Goal: Task Accomplishment & Management: Contribute content

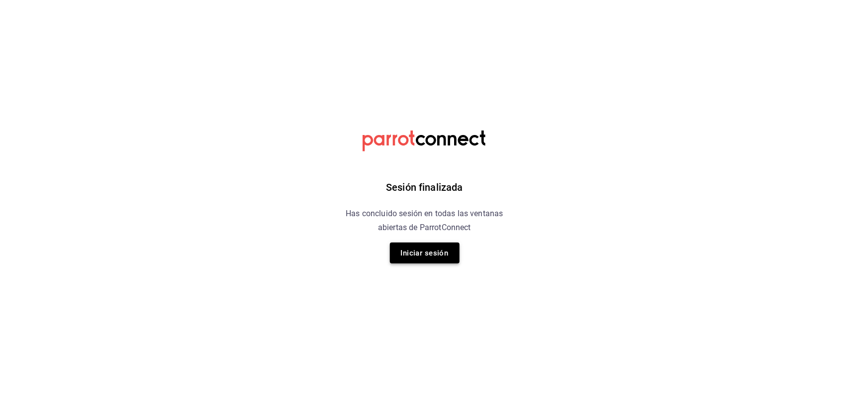
click at [457, 245] on button "Iniciar sesión" at bounding box center [425, 252] width 70 height 21
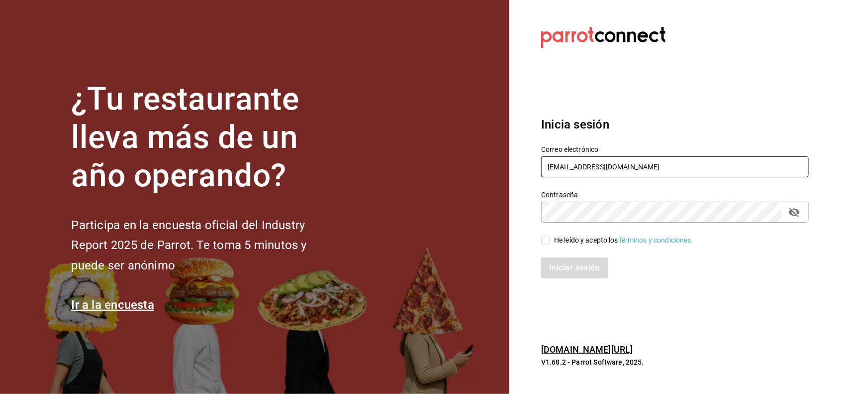
click at [707, 172] on input "[EMAIL_ADDRESS][DOMAIN_NAME]" at bounding box center [675, 166] width 268 height 21
type input "[EMAIL_ADDRESS][DOMAIN_NAME]"
click at [549, 241] on input "He leído y acepto los Términos y condiciones." at bounding box center [545, 239] width 9 height 9
checkbox input "true"
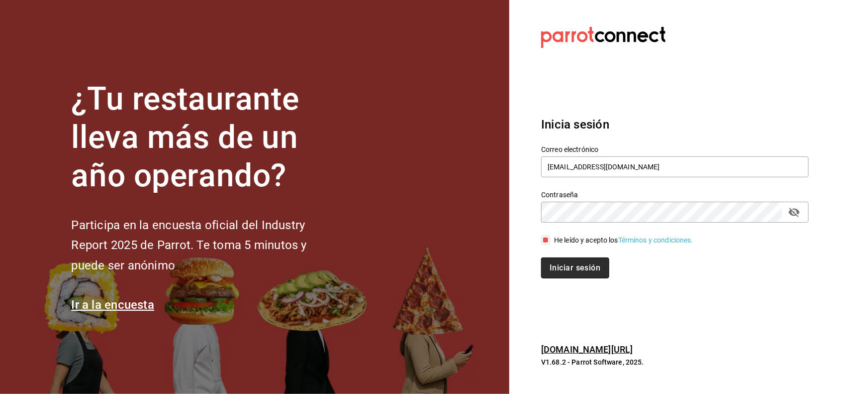
click at [563, 259] on button "Iniciar sesión" at bounding box center [575, 267] width 68 height 21
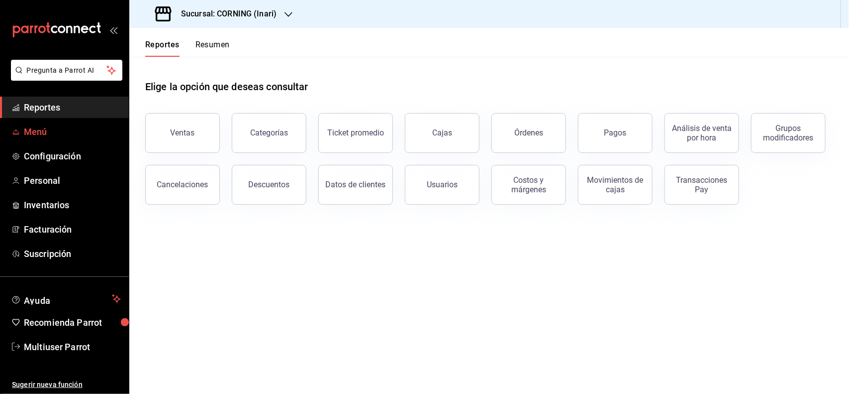
click at [72, 135] on span "Menú" at bounding box center [72, 131] width 97 height 13
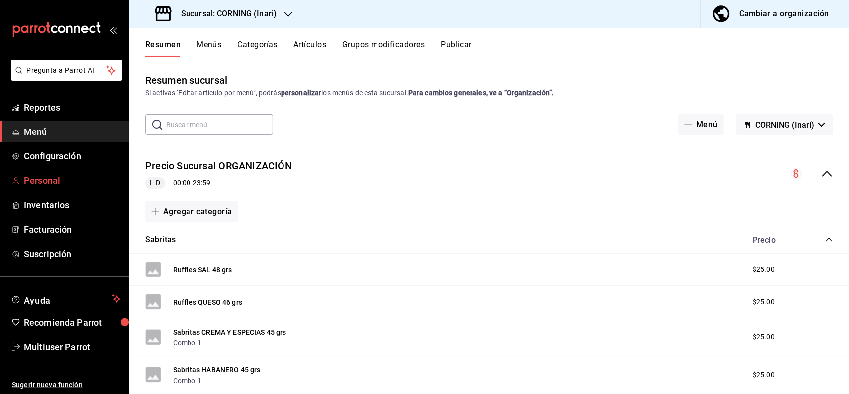
click at [46, 174] on span "Personal" at bounding box center [72, 180] width 97 height 13
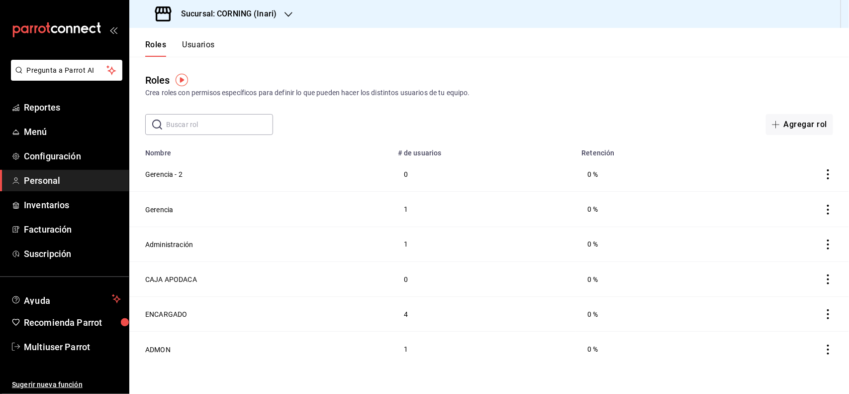
click at [209, 48] on button "Usuarios" at bounding box center [198, 48] width 33 height 17
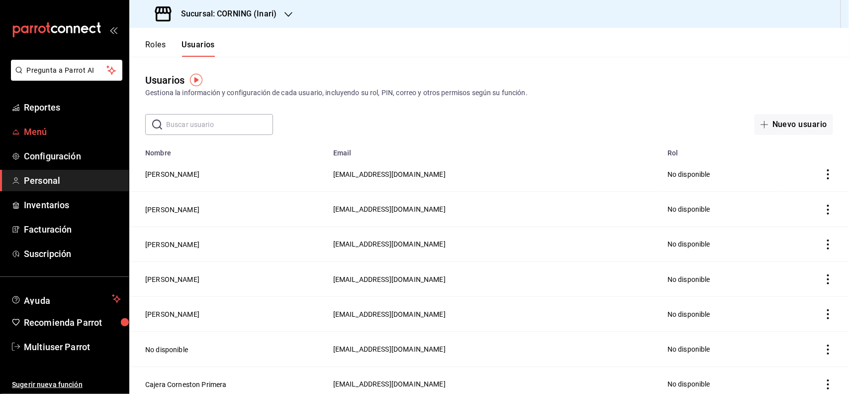
click at [59, 125] on span "Menú" at bounding box center [72, 131] width 97 height 13
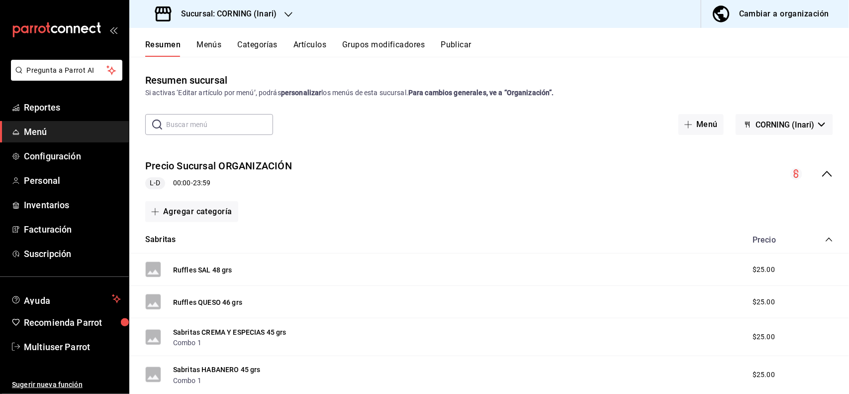
click at [313, 42] on button "Artículos" at bounding box center [310, 48] width 33 height 17
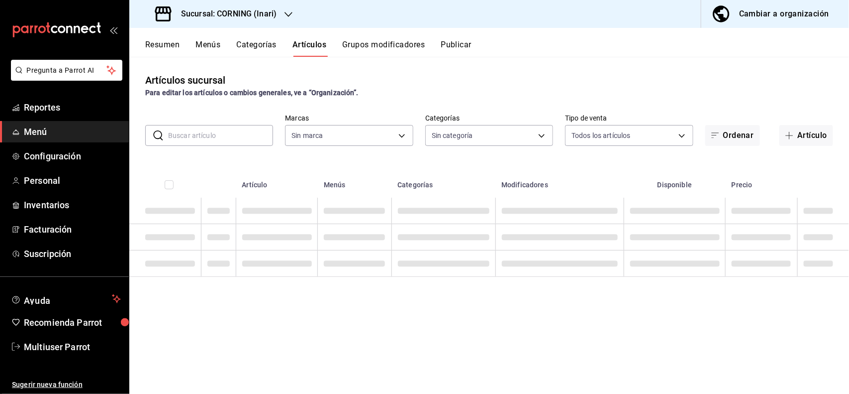
type input "9758f88e-1d56-483c-ada6-183e34089cca"
type input "2fc91448-c819-4dc1-a65e-8a1fd7123e51,396cbb58-422b-46d3-accc-8fe96382a592,5444b…"
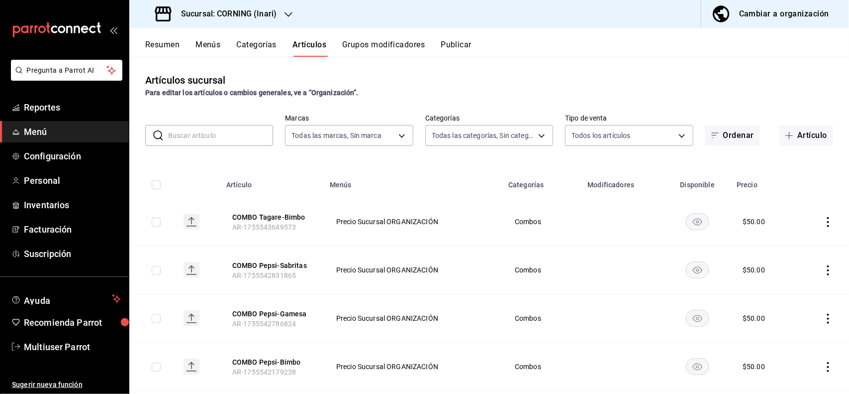
click at [249, 136] on input "text" at bounding box center [220, 135] width 105 height 20
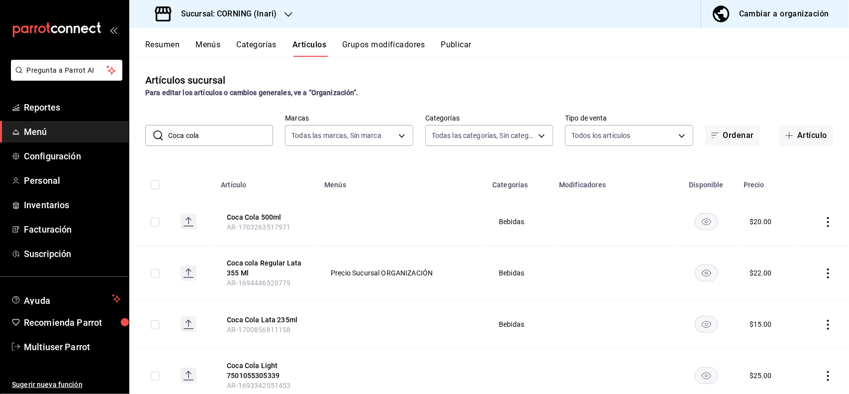
click at [478, 63] on div "Artículos sucursal Para editar los artículos o cambios generales, ve a “Organiz…" at bounding box center [489, 225] width 720 height 336
click at [235, 137] on input "Coca cola" at bounding box center [220, 135] width 105 height 20
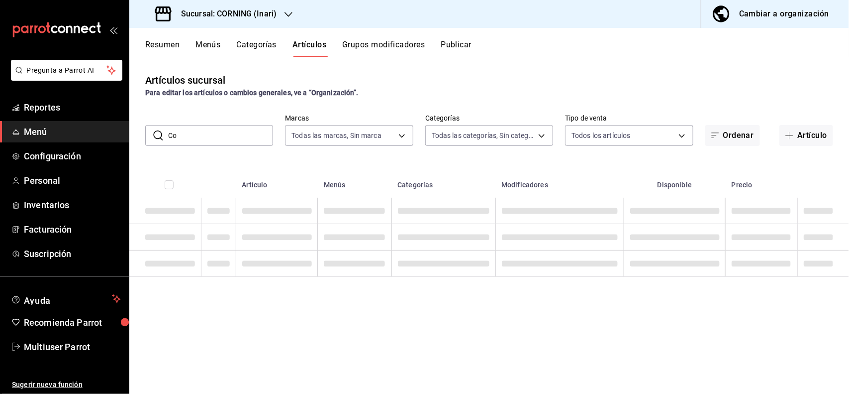
type input "C"
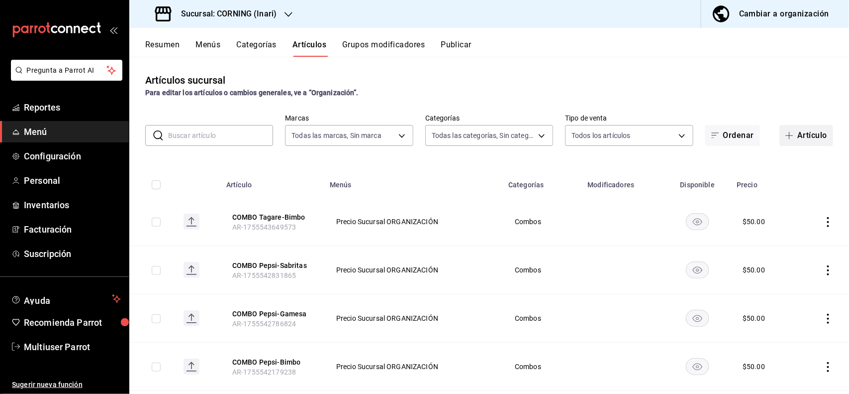
click at [807, 135] on button "Artículo" at bounding box center [807, 135] width 54 height 21
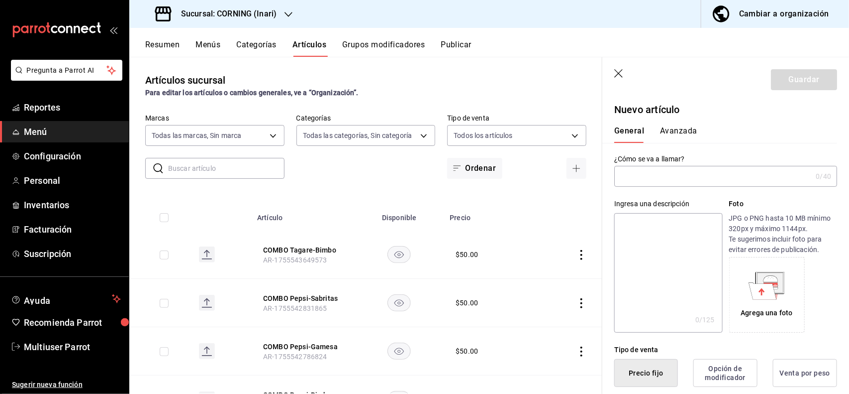
click at [747, 177] on input "text" at bounding box center [714, 176] width 198 height 20
type input "Agua Natural de Sabor"
type textarea "A"
type textarea "x"
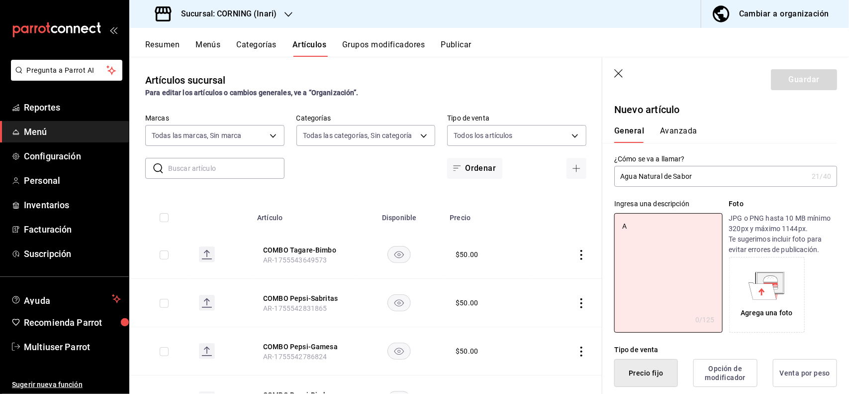
type textarea "AG"
type textarea "x"
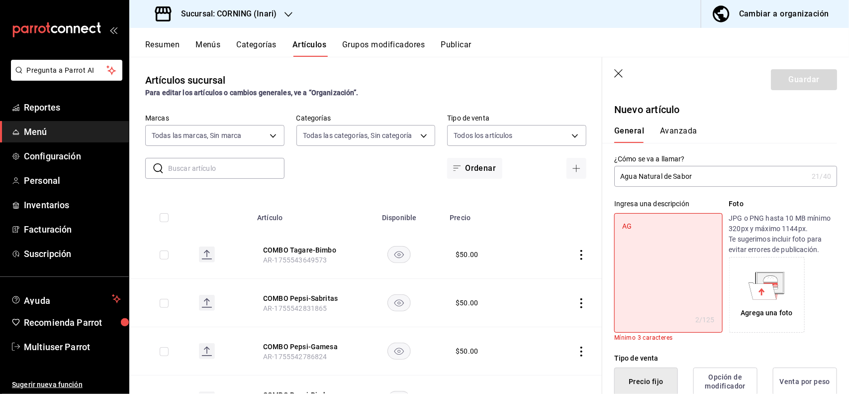
type textarea "AGu"
type textarea "x"
type textarea "AG"
type textarea "x"
type textarea "A"
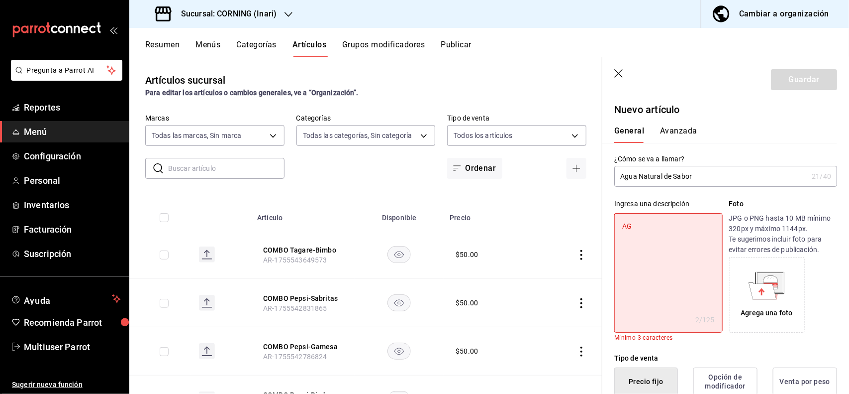
type textarea "x"
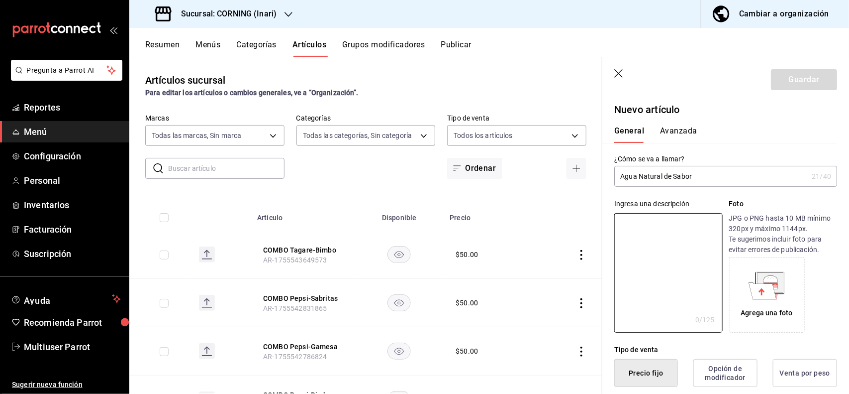
type textarea "A"
type textarea "x"
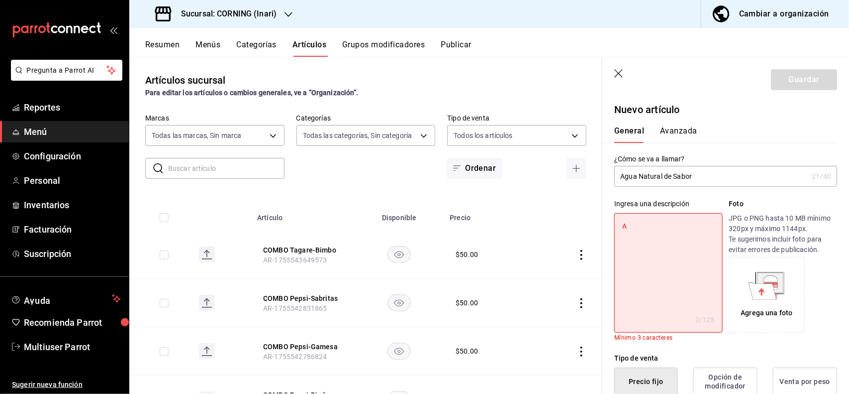
type textarea "Ag"
type textarea "x"
type textarea "Agu"
type textarea "x"
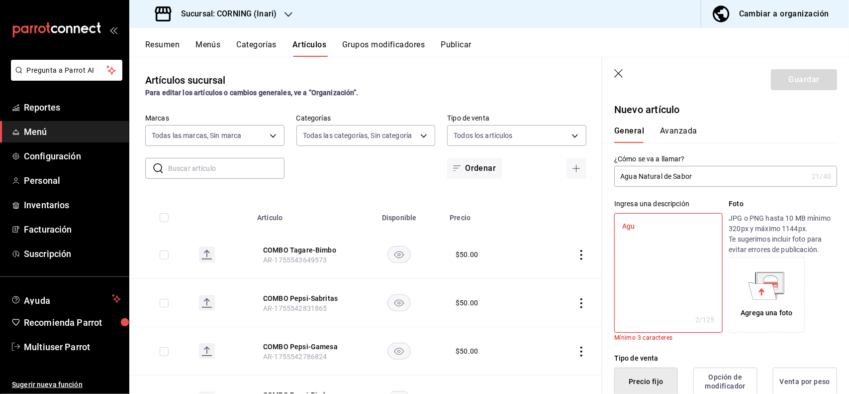
type textarea "Agua"
type textarea "x"
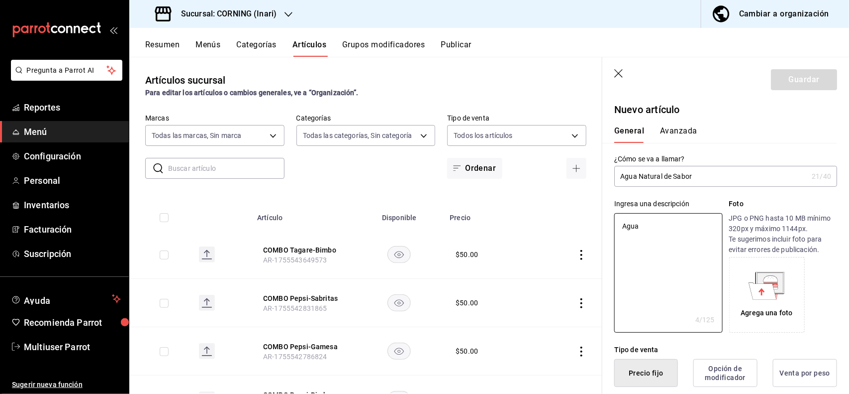
type textarea "Agua"
type textarea "x"
type textarea "Agua J"
type textarea "x"
type textarea "Agua Jn"
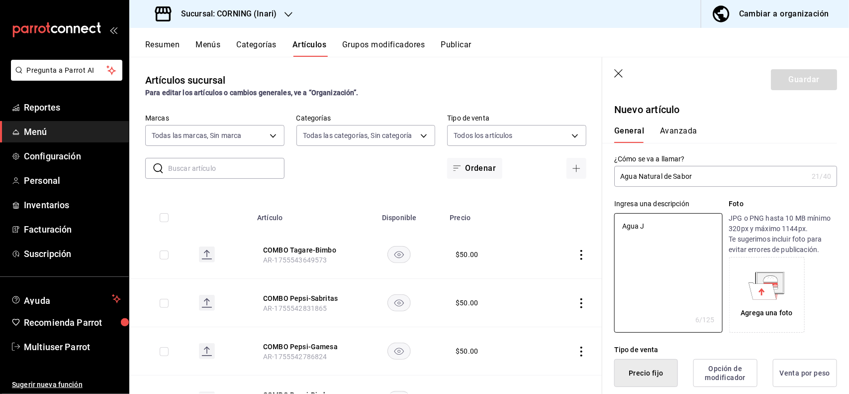
type textarea "x"
type textarea "Agua J"
type textarea "x"
type textarea "Agua"
type textarea "x"
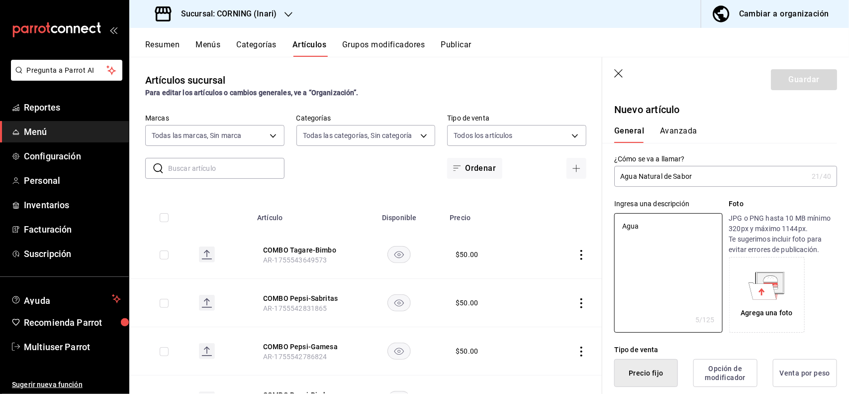
type textarea "Agua N"
type textarea "x"
type textarea "Agua Na"
type textarea "x"
type textarea "Agua Nat"
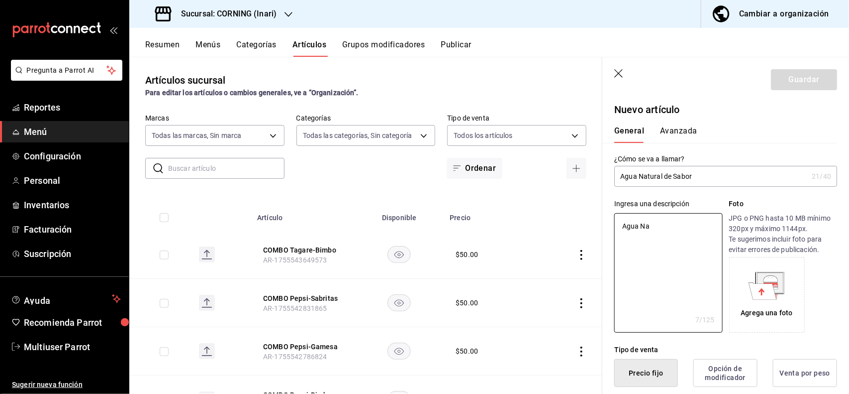
type textarea "x"
type textarea "Agua Natu"
type textarea "x"
type textarea "Agua Natur"
type textarea "x"
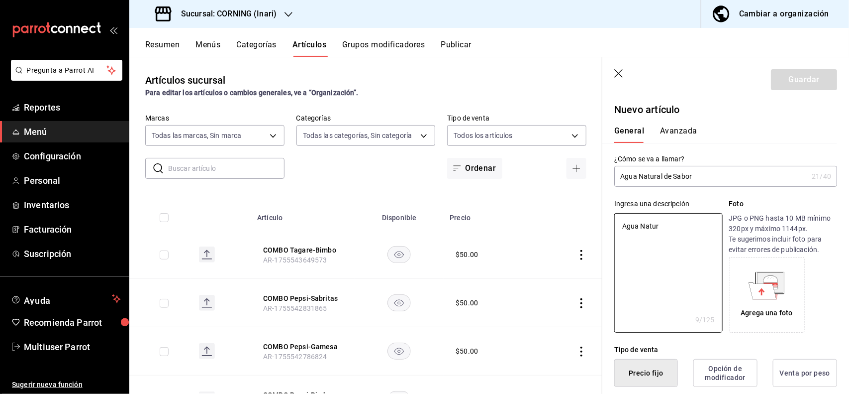
type textarea "Agua Natura"
type textarea "x"
type textarea "Agua Natural"
type textarea "x"
type textarea "Agua Natural"
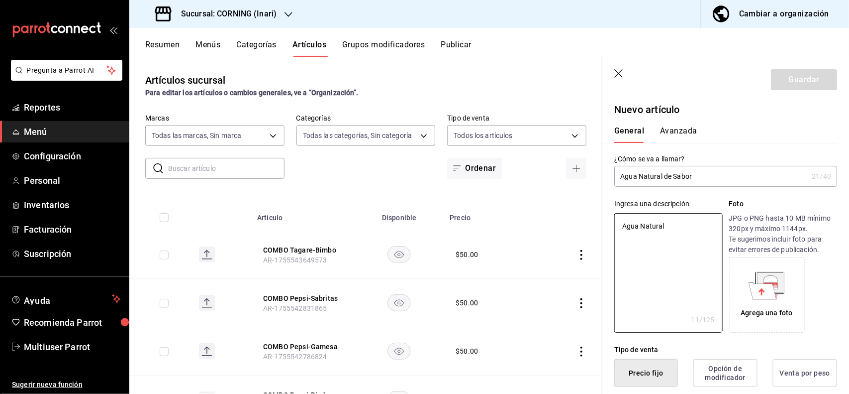
type textarea "x"
type textarea "Agua Natural d"
type textarea "x"
type textarea "Agua Natural de"
type textarea "x"
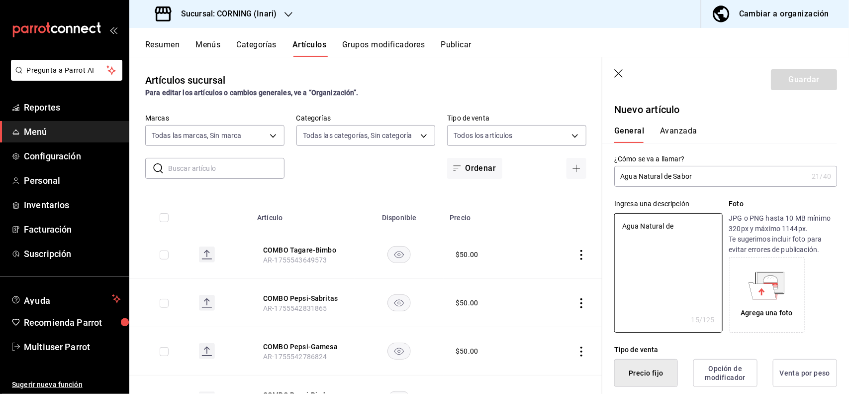
type textarea "Agua Natural de"
type textarea "x"
type textarea "Agua Natural de s"
type textarea "x"
type textarea "Agua Natural de sa"
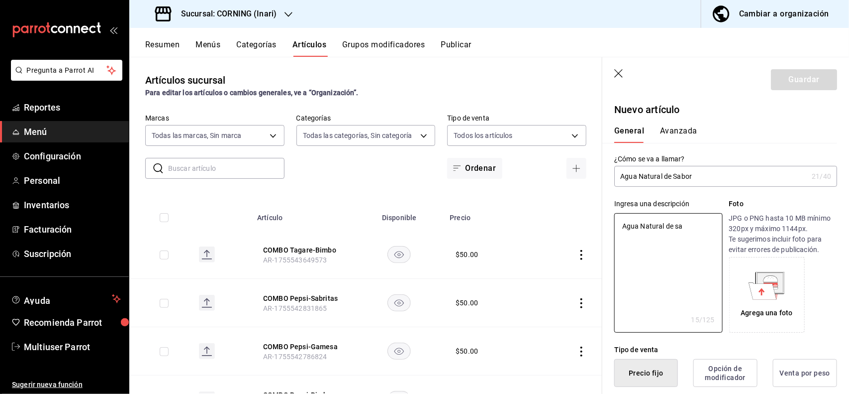
type textarea "x"
type textarea "Agua Natural de sab"
type textarea "x"
type textarea "Agua Natural de sabo"
type textarea "x"
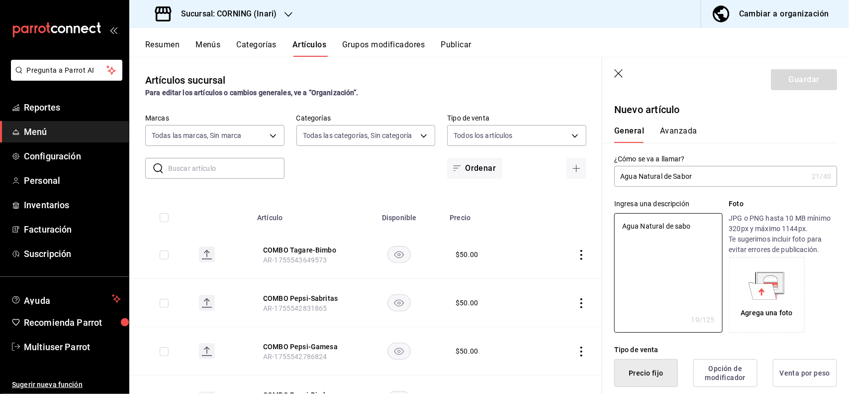
type textarea "Agua Natural de sabor"
type textarea "x"
type textarea "Agua Natural de sabo"
type textarea "x"
type textarea "Agua Natural de sab"
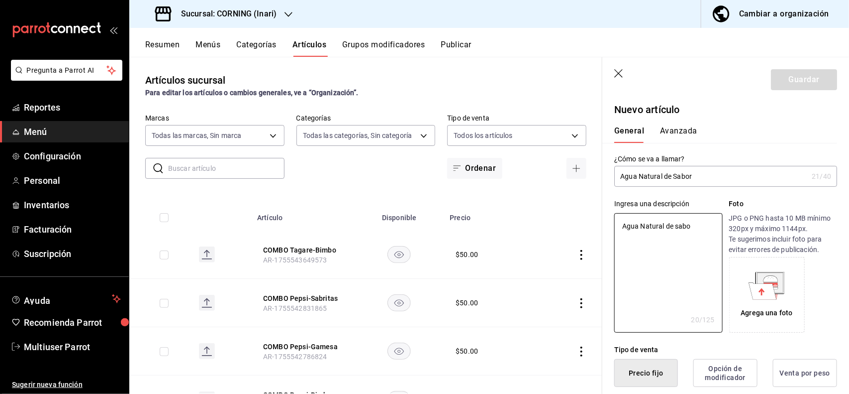
type textarea "x"
type textarea "Agua Natural de sa"
type textarea "x"
type textarea "Agua Natural de s"
type textarea "x"
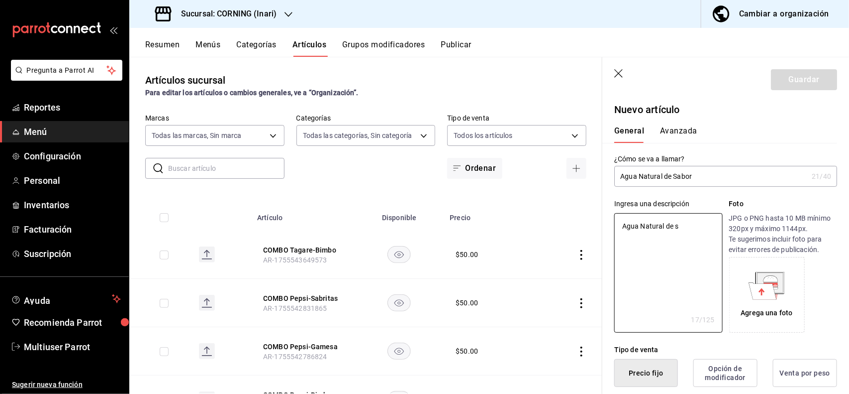
type textarea "Agua Natural de"
type textarea "x"
type textarea "Agua Natural de S"
type textarea "x"
type textarea "Agua Natural de Sa"
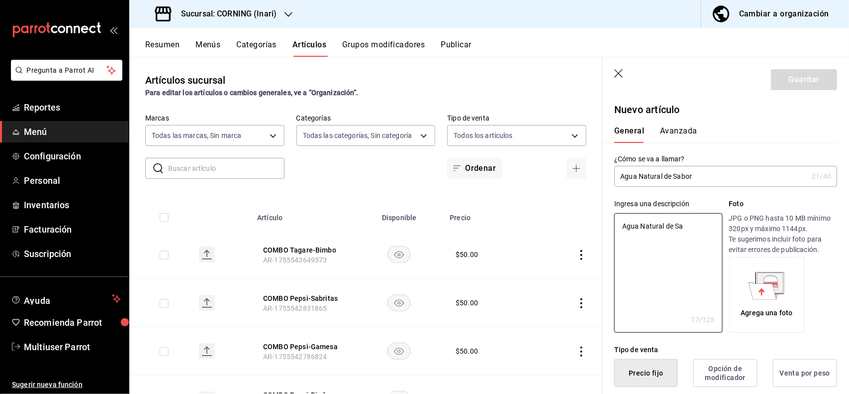
type textarea "x"
type textarea "Agua Natural de Sab"
type textarea "x"
type textarea "Agua Natural de Sabo"
type textarea "x"
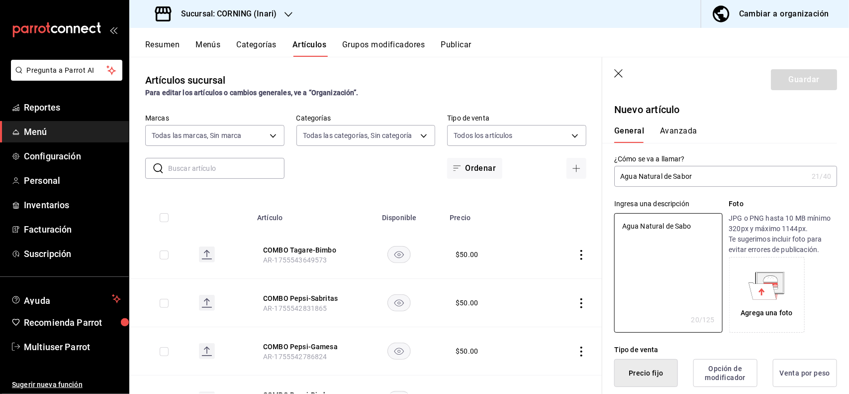
type textarea "Agua Natural de Sabor"
type textarea "x"
type textarea "Agua Natural de Sabor"
type textarea "x"
type button "1"
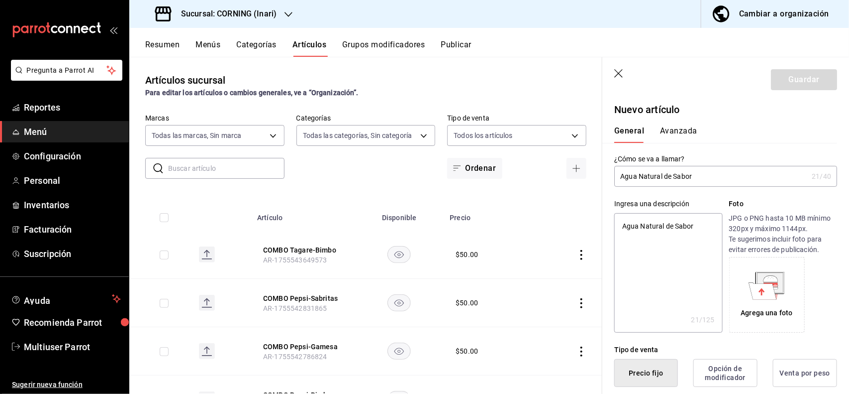
type button "0"
type button "2"
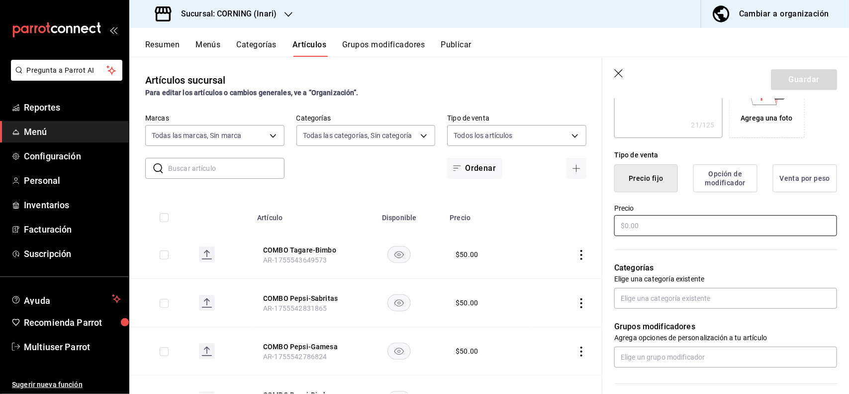
type input "$4.00"
type textarea "x"
type input "$40.00"
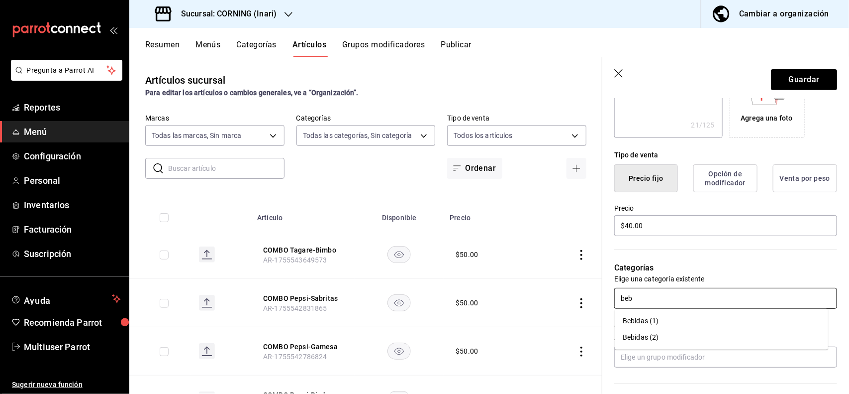
type input "bebi"
click at [665, 317] on li "Bebidas (1)" at bounding box center [721, 321] width 213 height 16
type textarea "x"
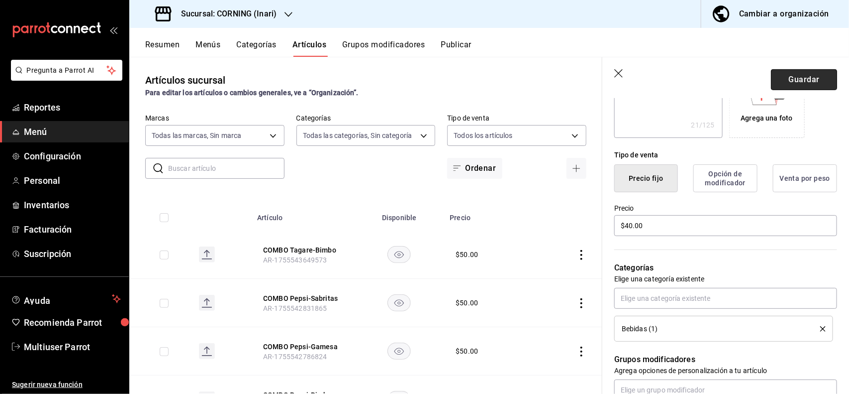
click at [806, 87] on button "Guardar" at bounding box center [804, 79] width 66 height 21
type textarea "x"
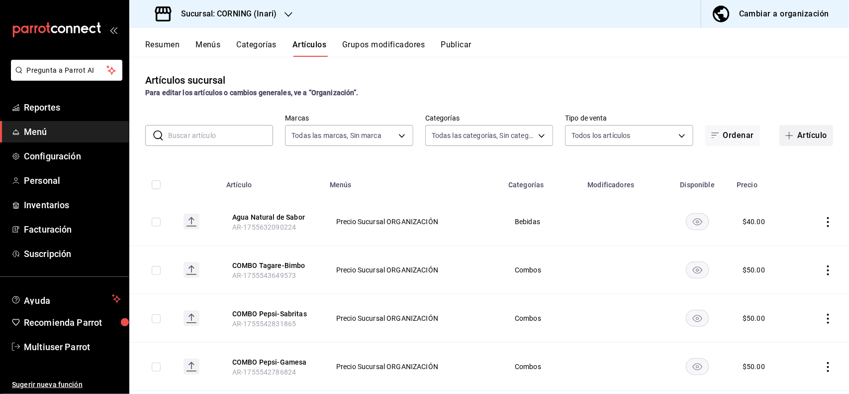
click at [810, 129] on button "Artículo" at bounding box center [807, 135] width 54 height 21
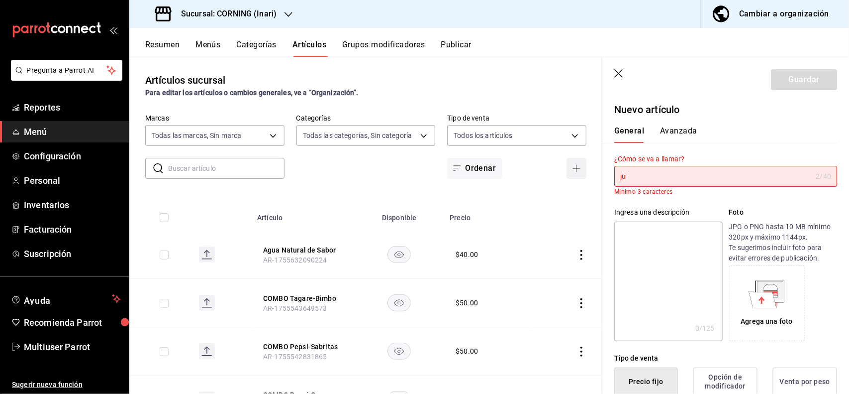
type input "j"
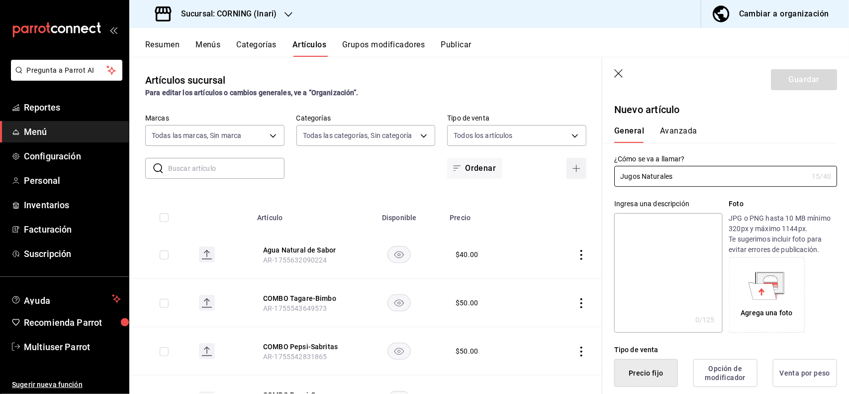
type input "Jugos Naturales"
type textarea "J"
type textarea "x"
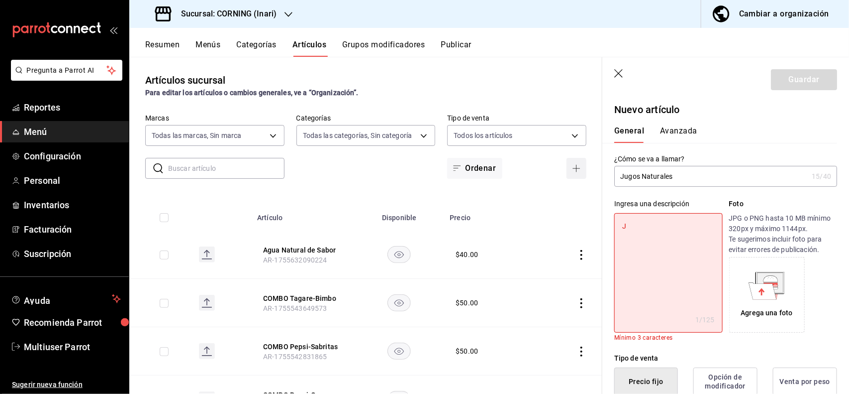
type textarea "Ju"
type textarea "x"
type textarea "Jug"
type textarea "x"
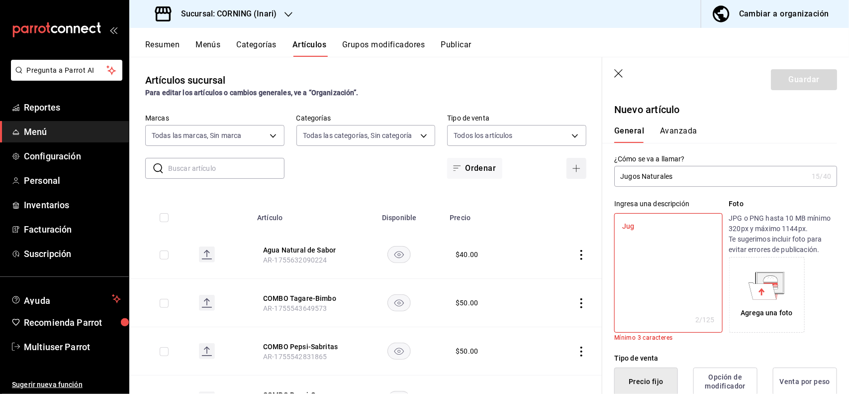
type textarea "Jugo"
type textarea "x"
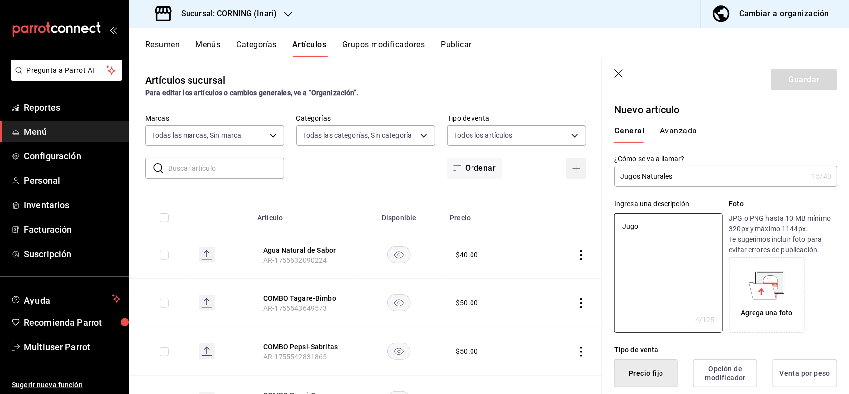
type textarea "Jugos"
type textarea "x"
type textarea "Jugos"
type textarea "x"
type textarea "Jugos N"
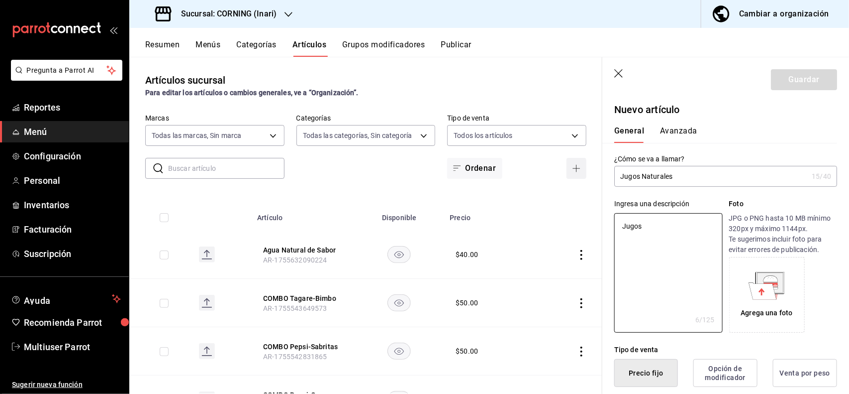
type textarea "x"
type textarea "Jugos Na"
type textarea "x"
type textarea "Jugos Nat"
type textarea "x"
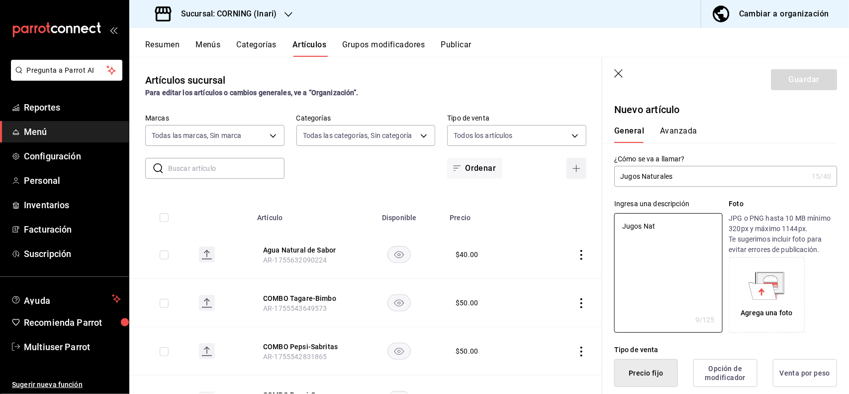
type textarea "Jugos Natu"
type textarea "x"
type textarea "Jugos Natur"
type textarea "x"
type textarea "Jugos Natura"
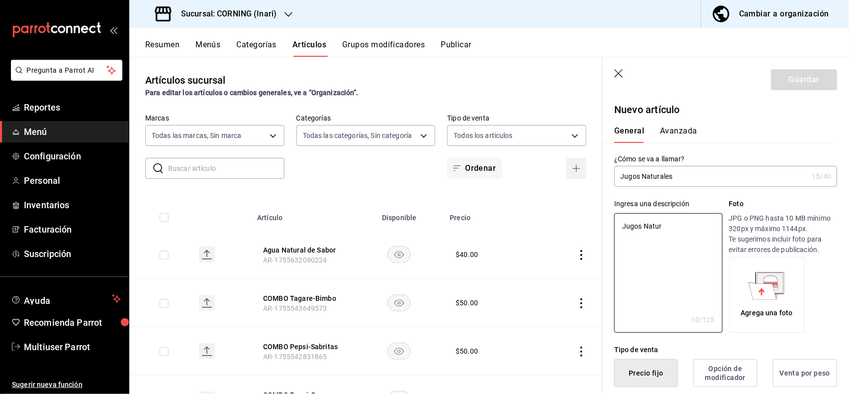
type textarea "x"
type textarea "Jugos Natural"
type textarea "x"
type textarea "Jugos Naturale"
type textarea "x"
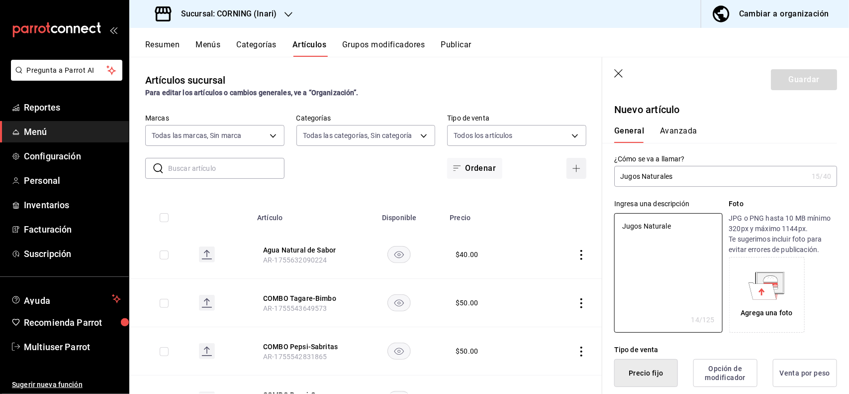
type textarea "Jugos Naturales"
type textarea "x"
type textarea "Jugos Naturales"
type textarea "x"
type button "1"
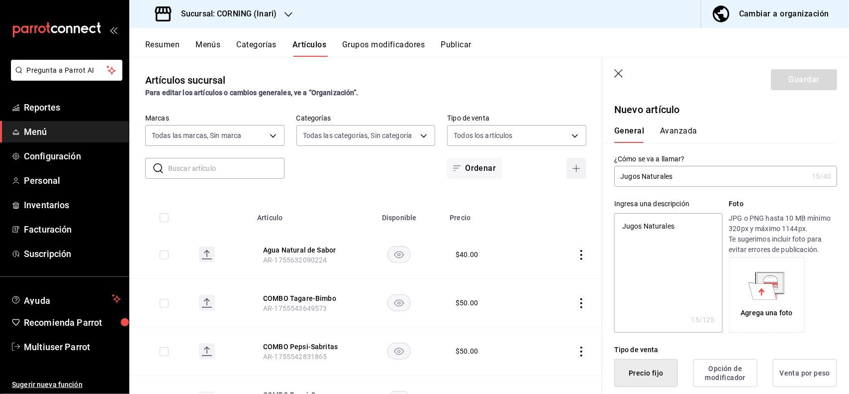
type button "0"
type button "2"
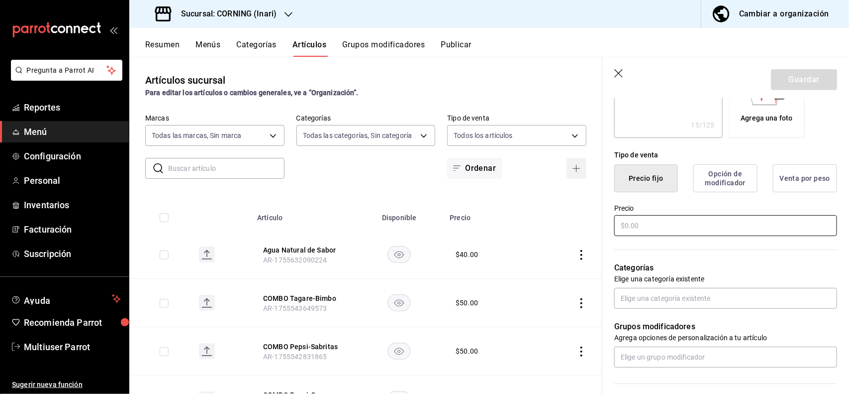
type input "$4.00"
type textarea "x"
type input "$40.00"
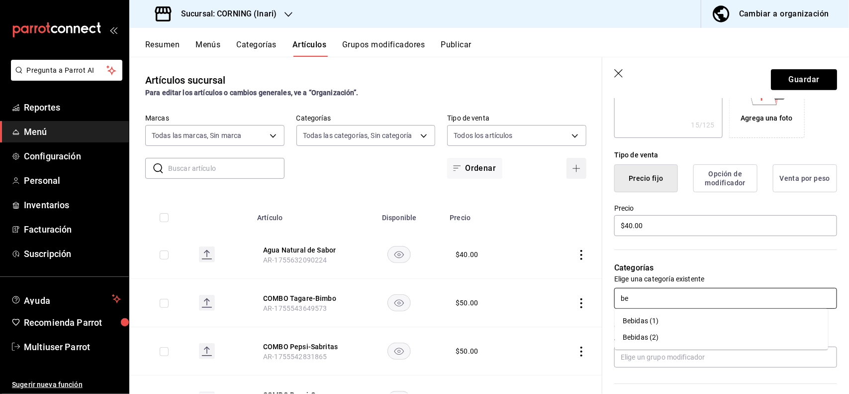
type input "beb"
click at [662, 316] on li "Bebidas (1)" at bounding box center [721, 321] width 213 height 16
type textarea "x"
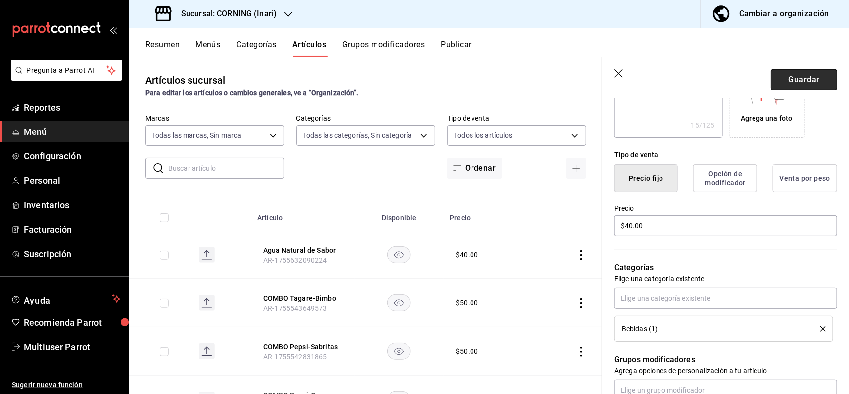
click at [807, 74] on button "Guardar" at bounding box center [804, 79] width 66 height 21
type textarea "x"
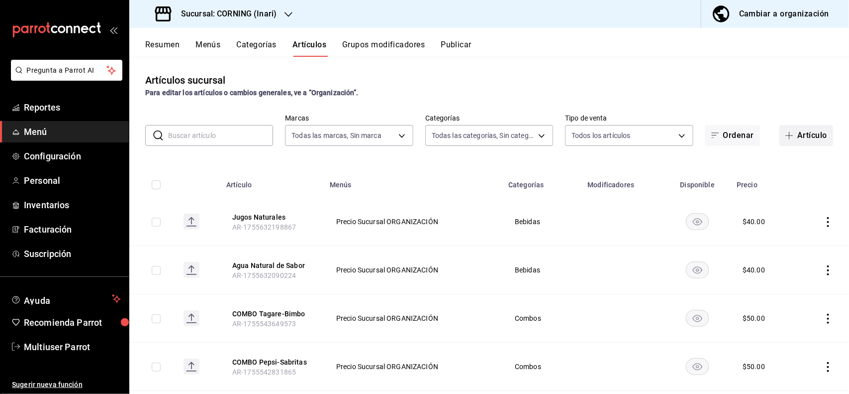
click at [789, 128] on button "Artículo" at bounding box center [807, 135] width 54 height 21
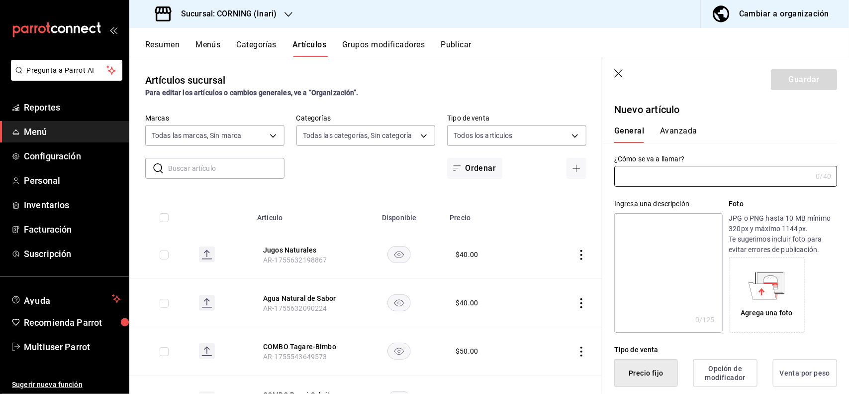
type input "AR-1755632290137"
click at [681, 177] on input "text" at bounding box center [714, 176] width 198 height 20
type input "Coca Cola 600 ml"
type textarea "C"
type textarea "x"
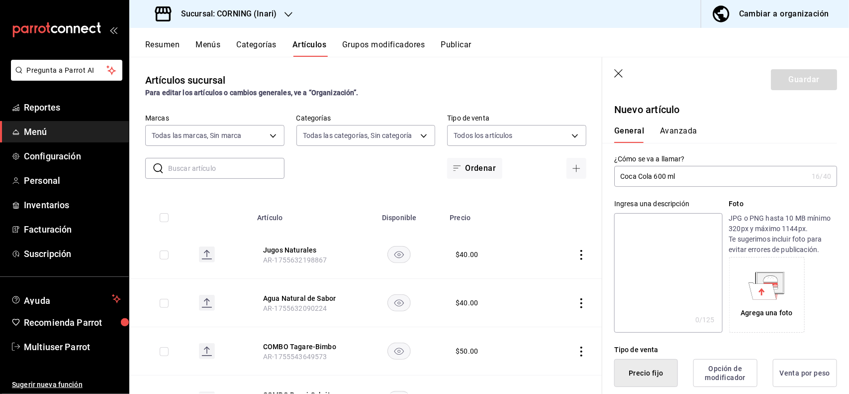
click at [681, 177] on input "Coca Cola 600 ml" at bounding box center [712, 176] width 194 height 20
type input "Coca Cola Regular 600ml"
type textarea "C"
type textarea "x"
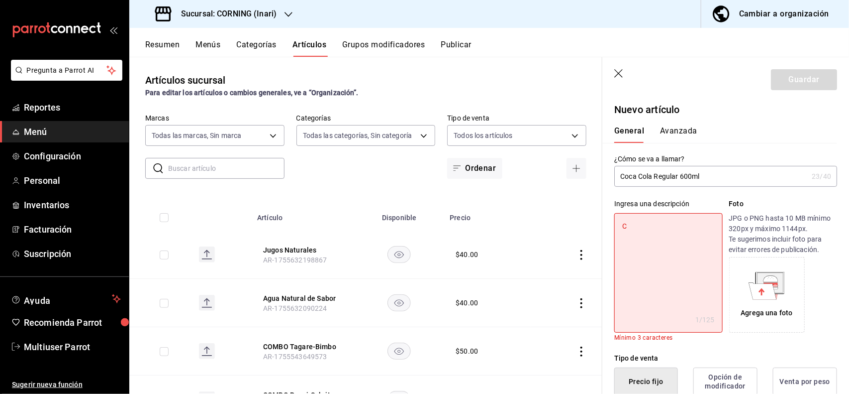
type textarea "Co"
type textarea "x"
type textarea "Coc"
type textarea "x"
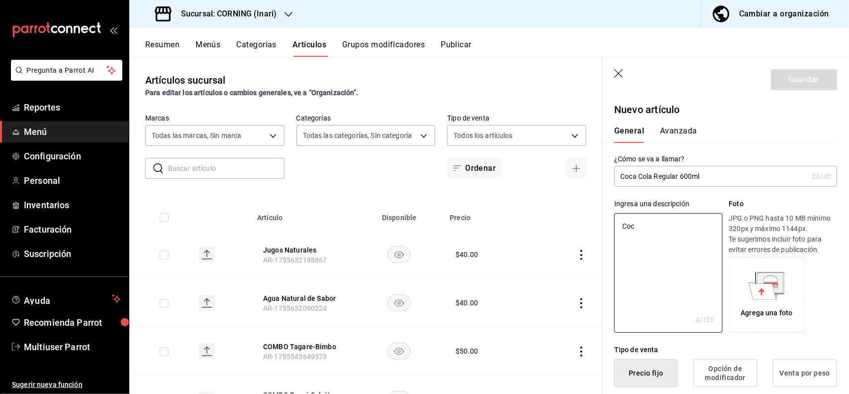
type textarea "Coca"
type textarea "x"
type textarea "Coca"
type textarea "x"
type textarea "Coca C"
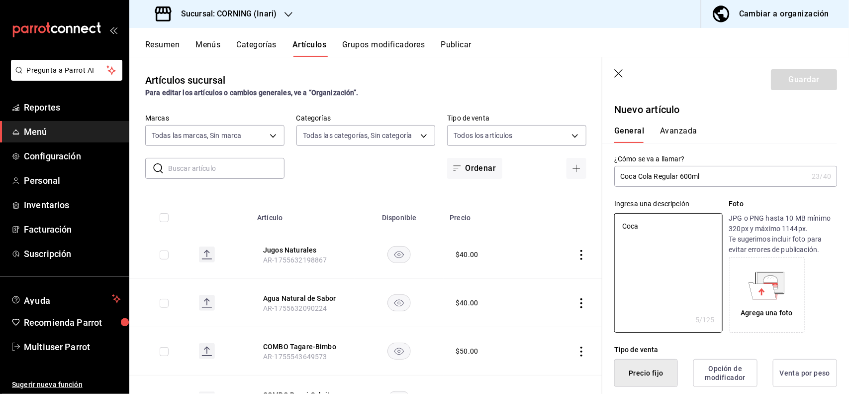
type textarea "x"
type textarea "Coca Co"
type textarea "x"
type textarea "Coca Col"
type textarea "x"
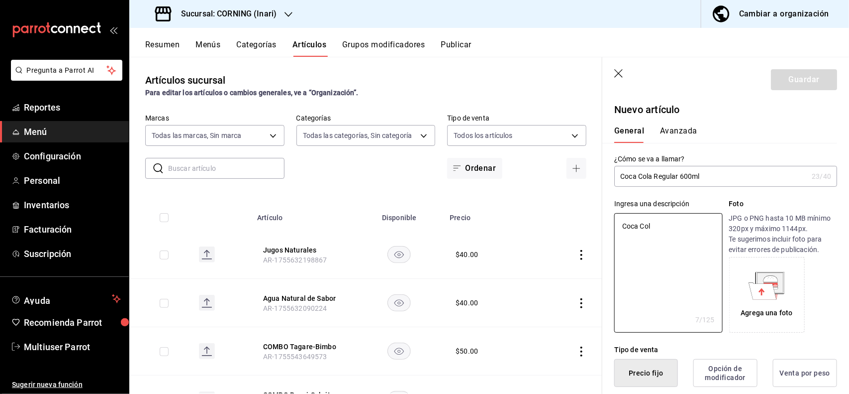
type textarea "Coca Cola"
type textarea "x"
type textarea "Coca Cola"
type textarea "x"
type textarea "Coca Cola r"
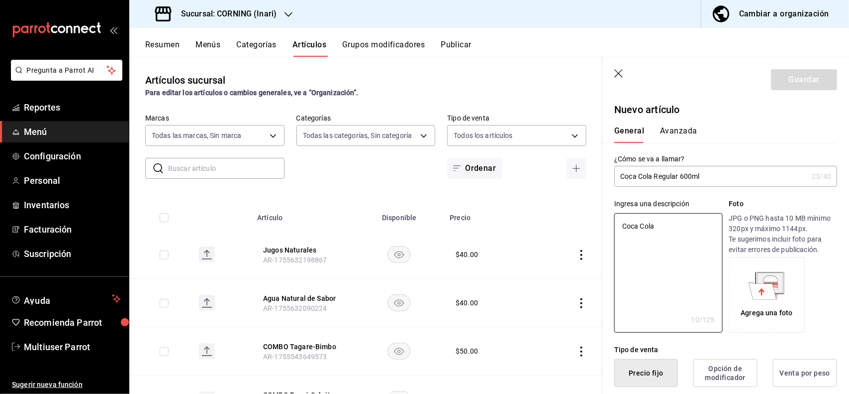
type textarea "x"
type textarea "Coca Cola re"
type textarea "x"
type textarea "Coca Cola reg"
type textarea "x"
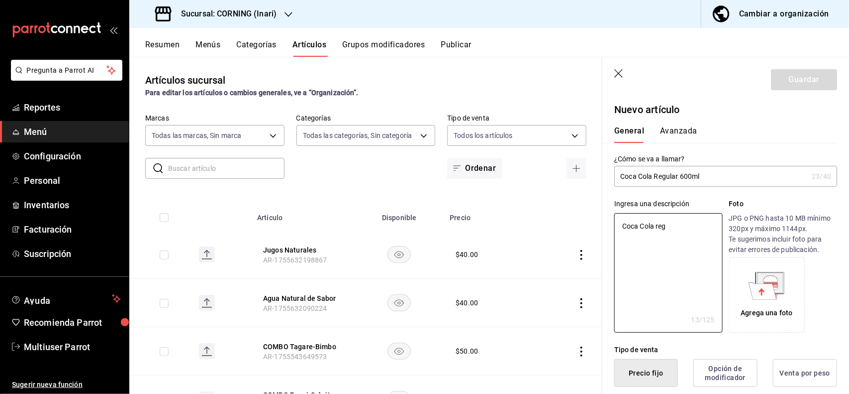
type textarea "Coca Cola regu"
type textarea "x"
type textarea "Coca Cola regual"
type textarea "x"
type textarea "Coca Cola regualr"
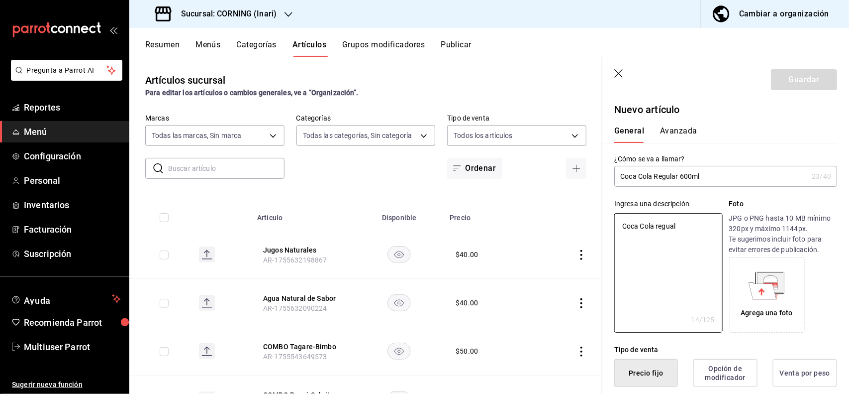
type textarea "x"
type textarea "Coca Cola regualr"
type textarea "x"
type textarea "Coca Cola regualr"
type textarea "x"
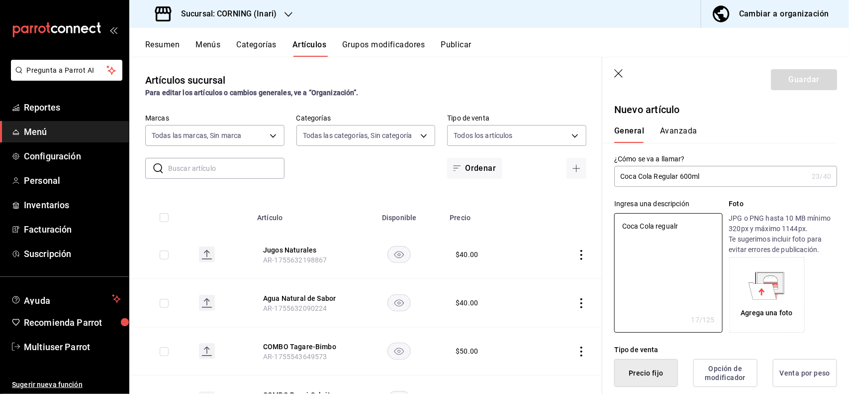
type textarea "Coca Cola regual"
type textarea "x"
type textarea "Coca Cola regua"
type textarea "x"
type textarea "Coca Cola regual"
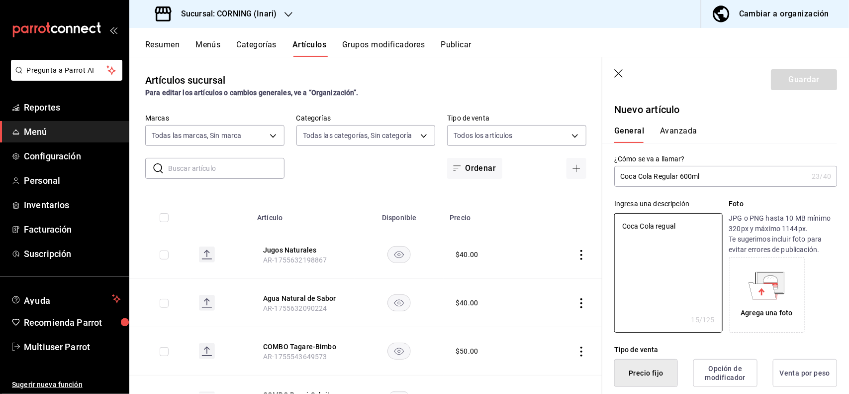
type textarea "x"
type textarea "Coca Cola regua"
type textarea "x"
type textarea "Coca Cola regu"
type textarea "x"
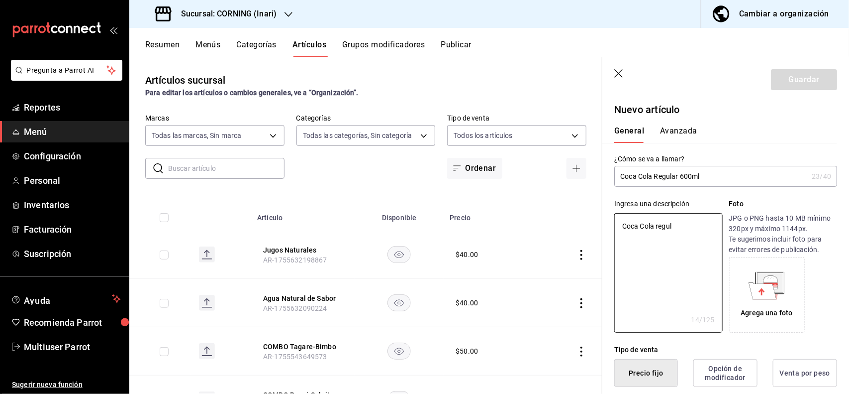
type textarea "Coca Cola regula"
type textarea "x"
type textarea "Coca Cola regular"
type textarea "x"
type textarea "Coca Cola regular"
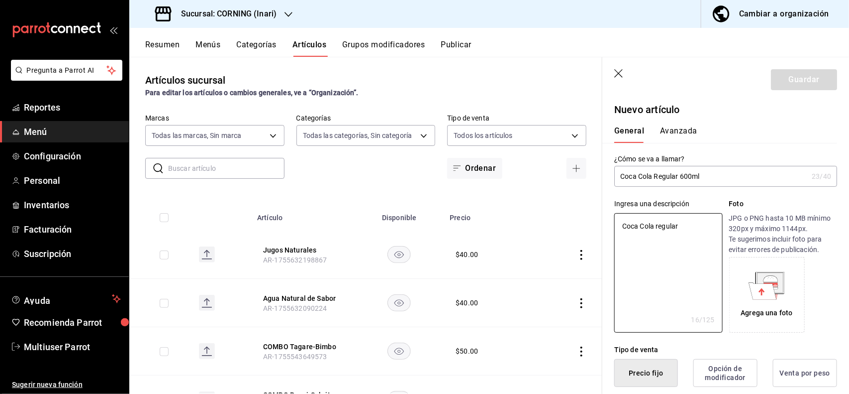
type textarea "x"
type textarea "Coca Cola regular 6"
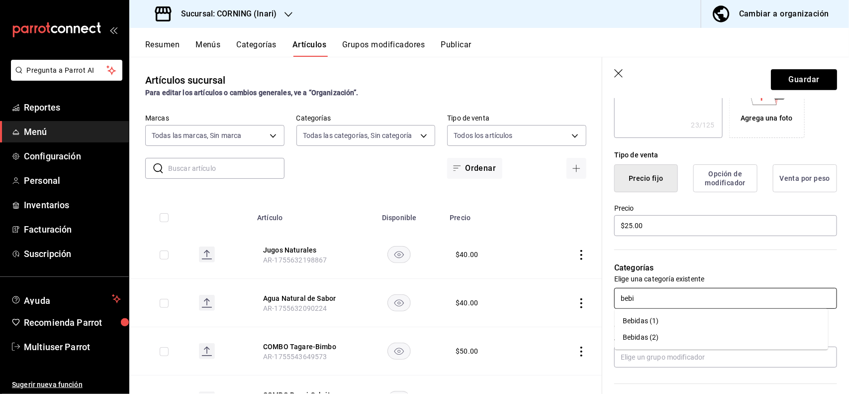
click at [655, 317] on li "Bebidas (1)" at bounding box center [721, 321] width 213 height 16
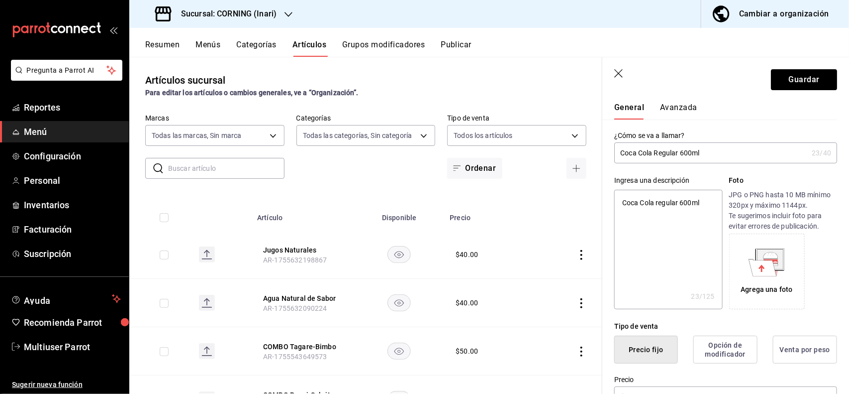
scroll to position [0, 0]
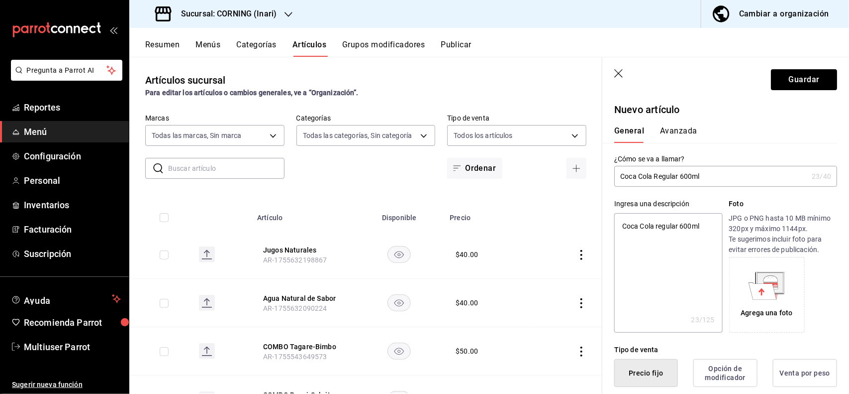
click at [672, 130] on button "Avanzada" at bounding box center [678, 134] width 37 height 17
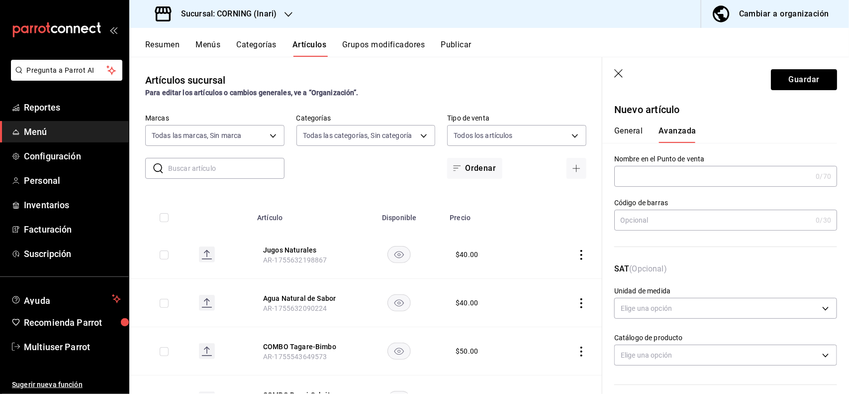
click at [682, 225] on input "text" at bounding box center [714, 220] width 198 height 20
click at [787, 85] on button "Guardar" at bounding box center [804, 79] width 66 height 21
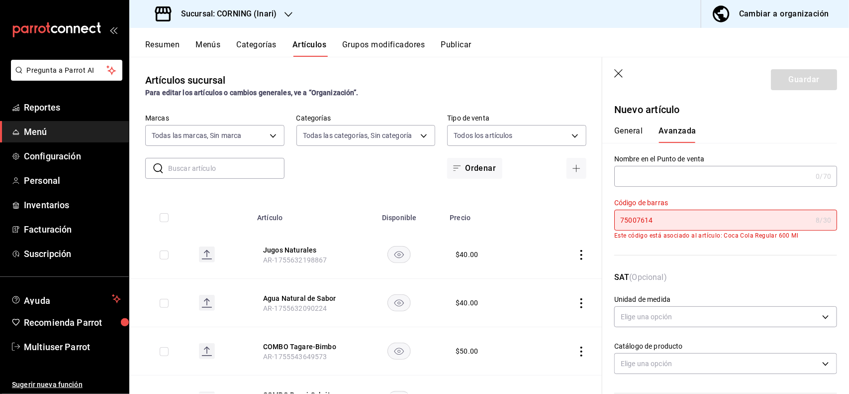
click at [619, 73] on icon "button" at bounding box center [619, 73] width 8 height 8
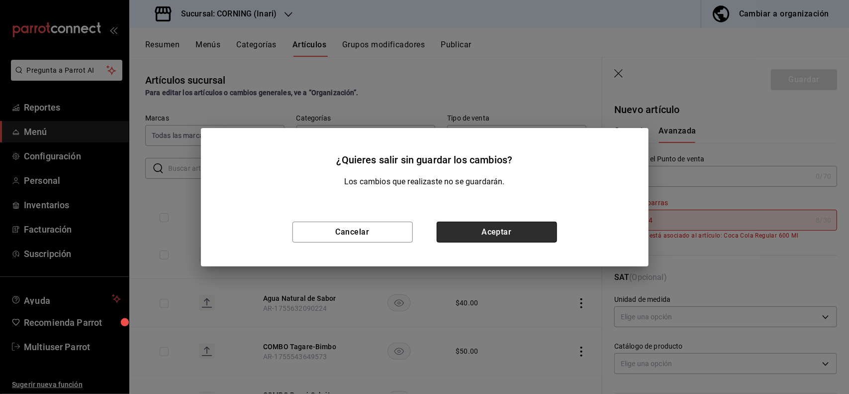
click at [478, 223] on button "Aceptar" at bounding box center [497, 231] width 120 height 21
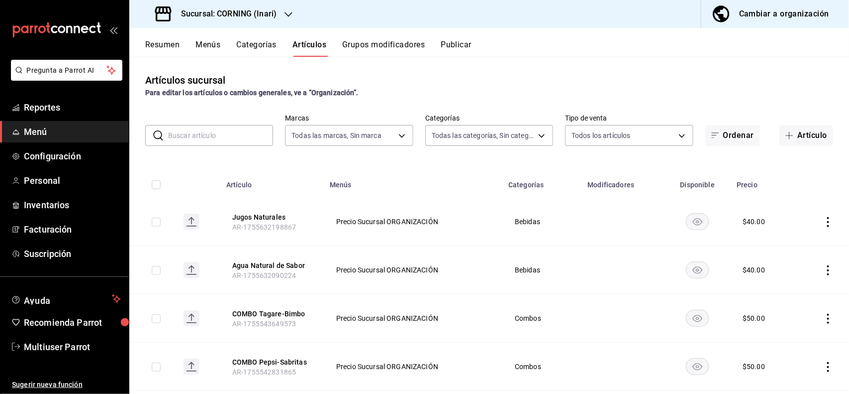
click at [217, 142] on input "text" at bounding box center [220, 135] width 105 height 20
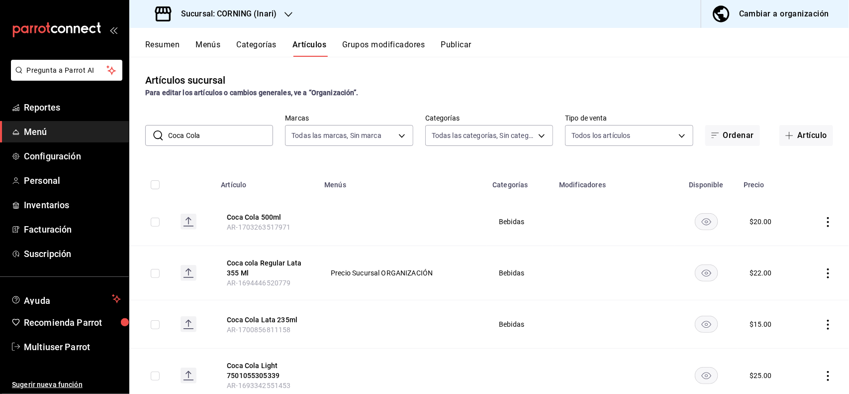
click at [448, 91] on div "Para editar los artículos o cambios generales, ve a “Organización”." at bounding box center [489, 93] width 688 height 10
